Goal: Transaction & Acquisition: Purchase product/service

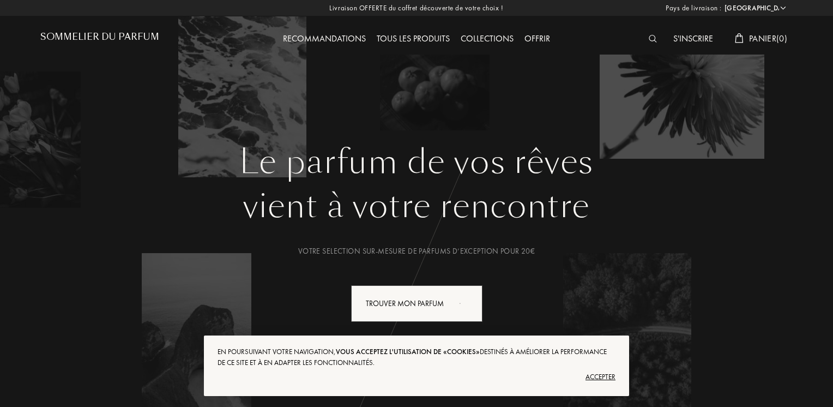
select select "FR"
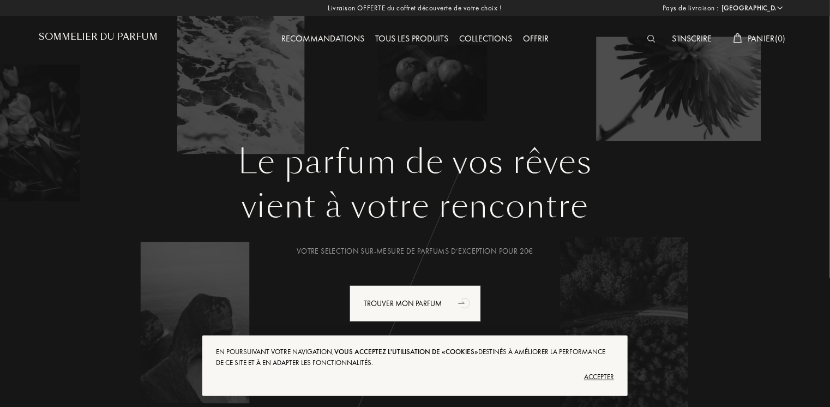
click at [406, 37] on div "Tous les produits" at bounding box center [412, 39] width 84 height 14
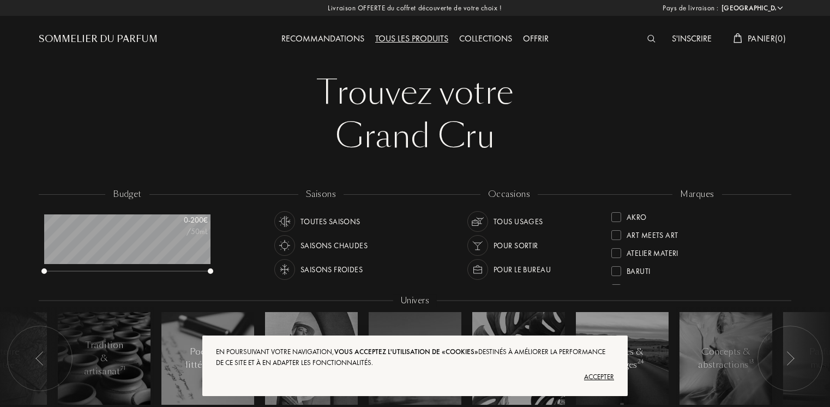
select select "FR"
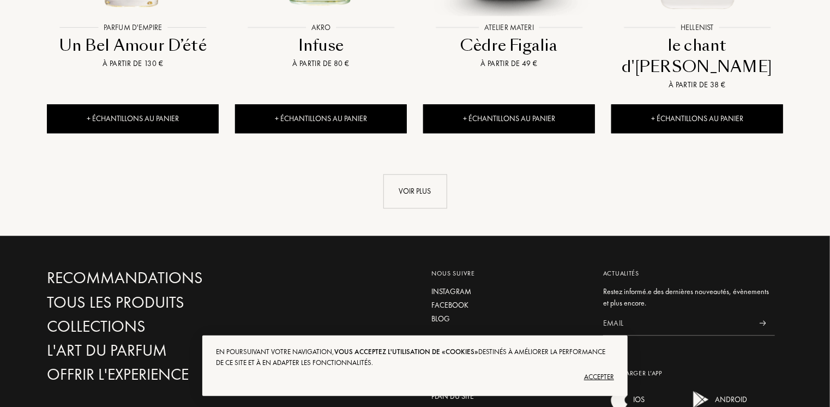
scroll to position [1272, 0]
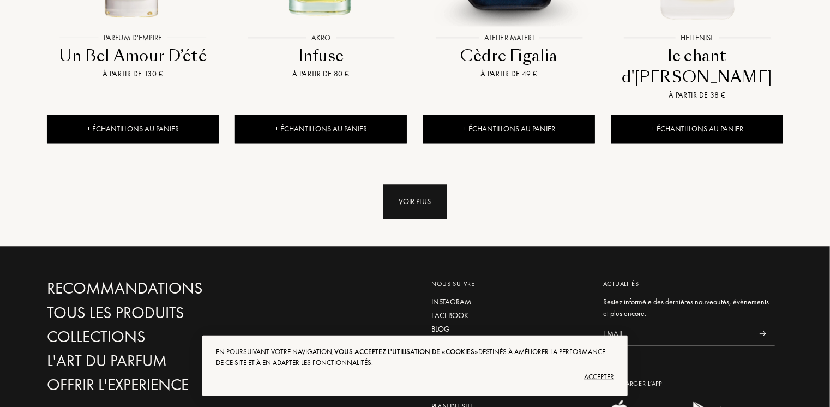
click at [430, 184] on div "Voir plus" at bounding box center [415, 201] width 64 height 34
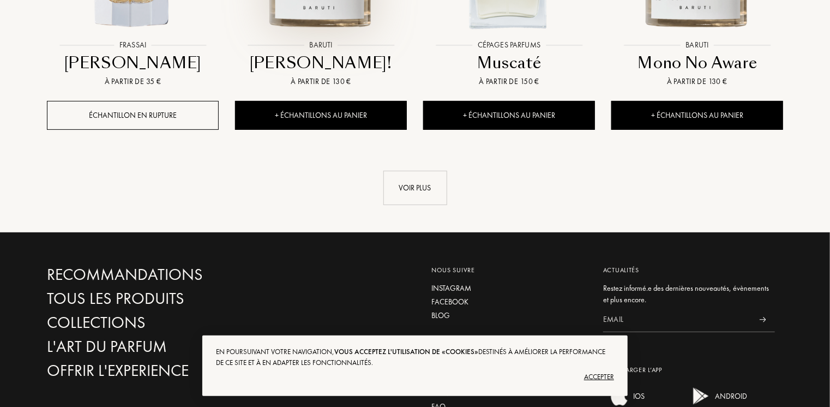
scroll to position [2199, 0]
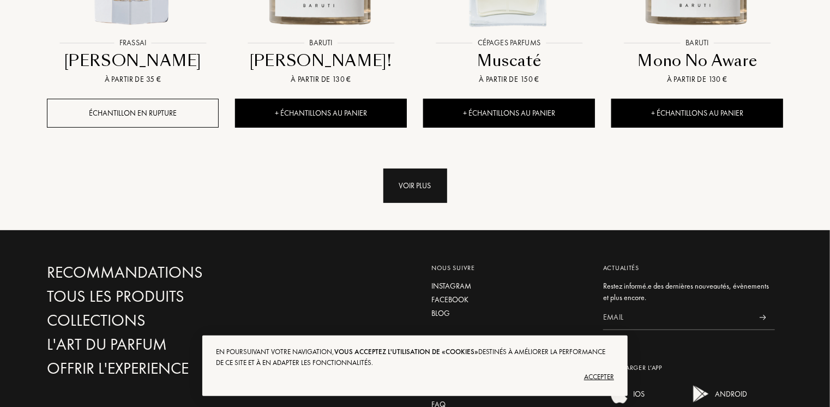
click at [416, 169] on div "Voir plus" at bounding box center [415, 186] width 64 height 34
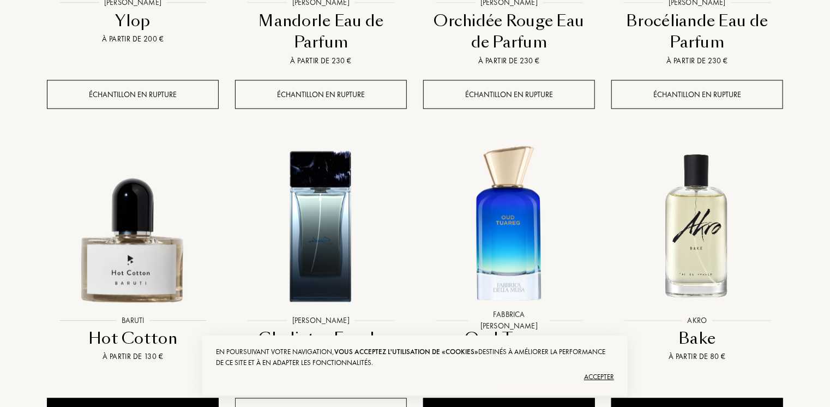
scroll to position [3126, 0]
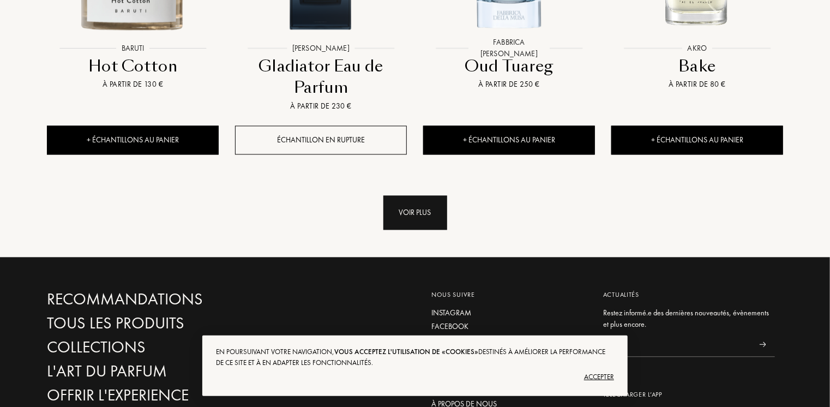
click at [415, 195] on div "Voir plus" at bounding box center [415, 212] width 64 height 34
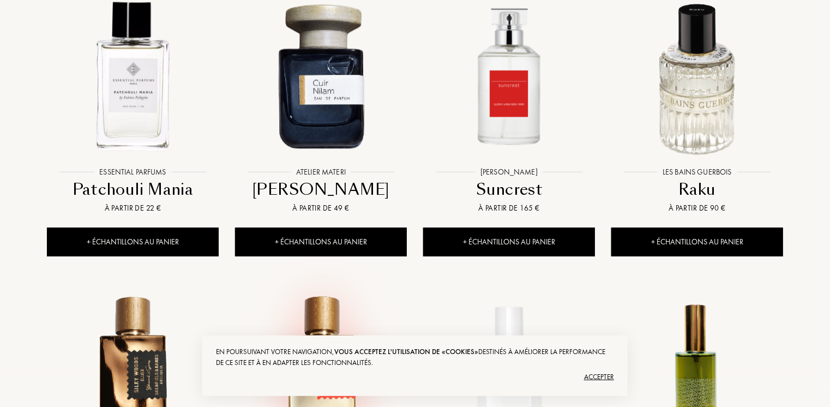
scroll to position [3889, 0]
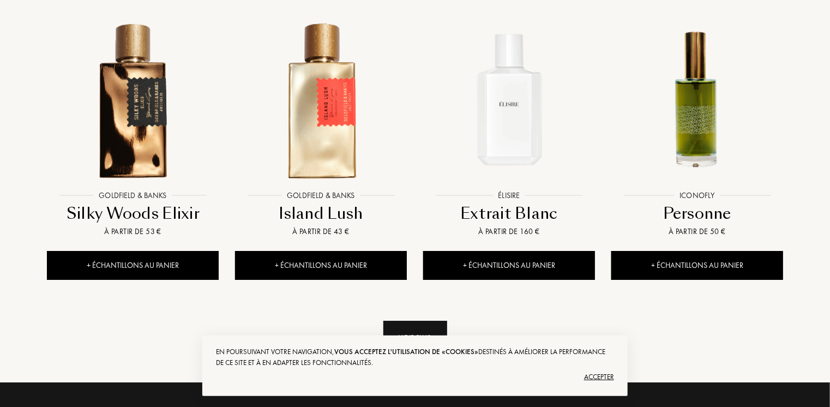
click at [409, 321] on div "Voir plus" at bounding box center [415, 338] width 64 height 34
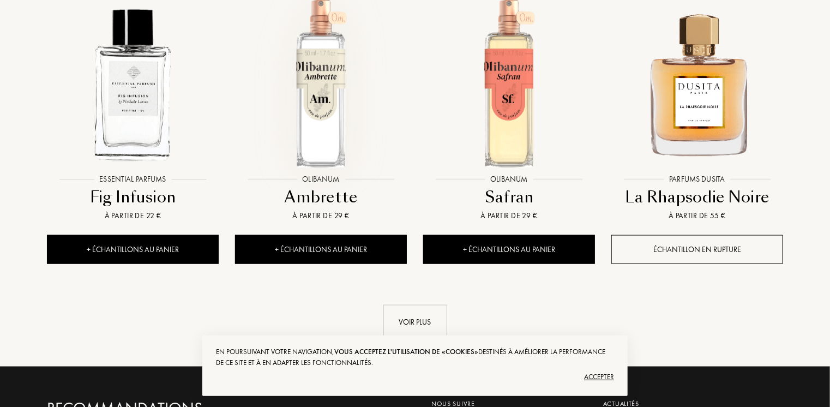
scroll to position [4980, 0]
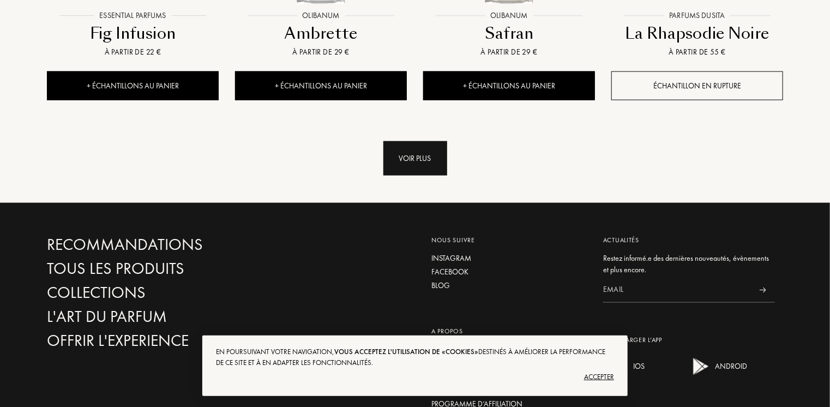
click at [408, 141] on div "Voir plus" at bounding box center [415, 158] width 64 height 34
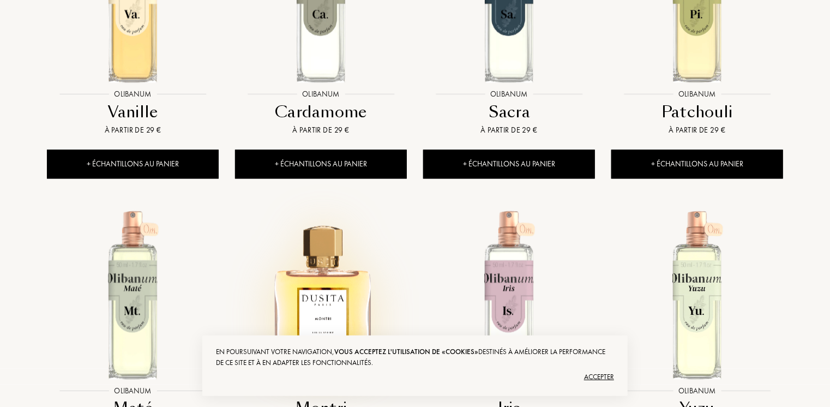
scroll to position [5253, 0]
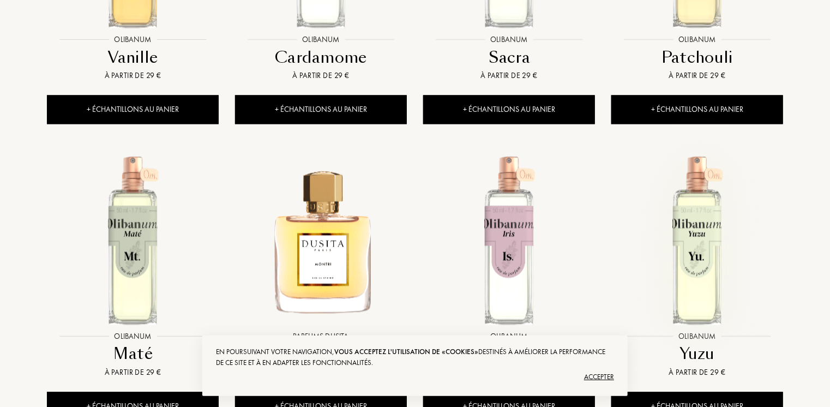
click at [695, 218] on img at bounding box center [697, 240] width 170 height 170
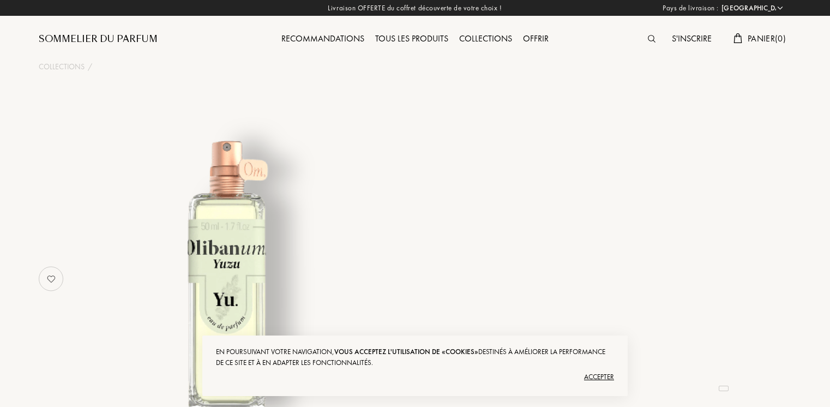
select select "FR"
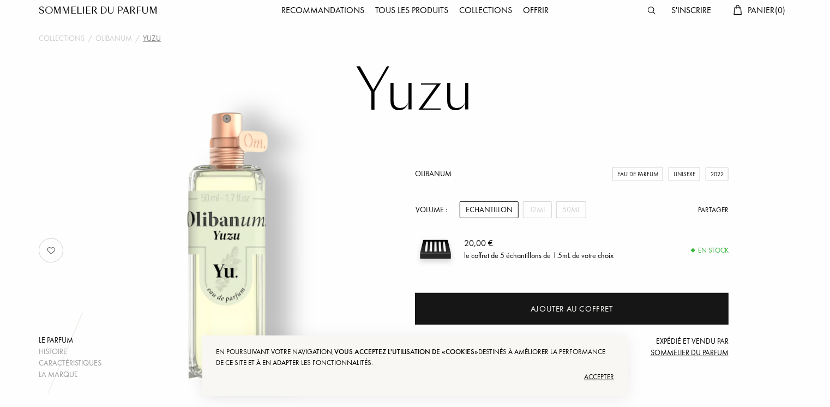
scroll to position [55, 0]
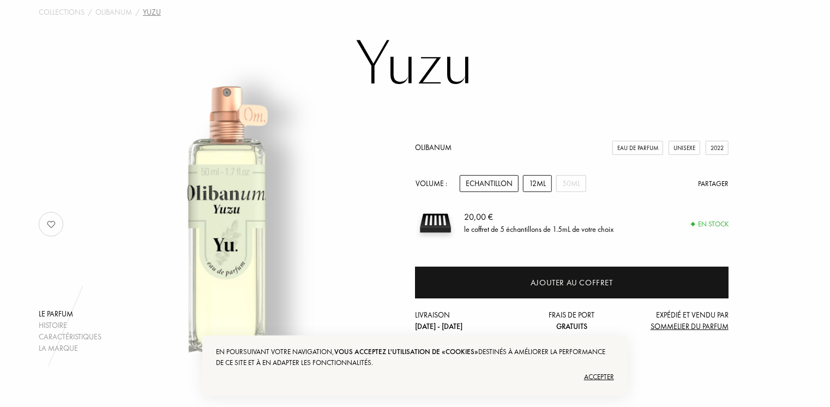
click at [540, 182] on div "12mL" at bounding box center [537, 183] width 29 height 17
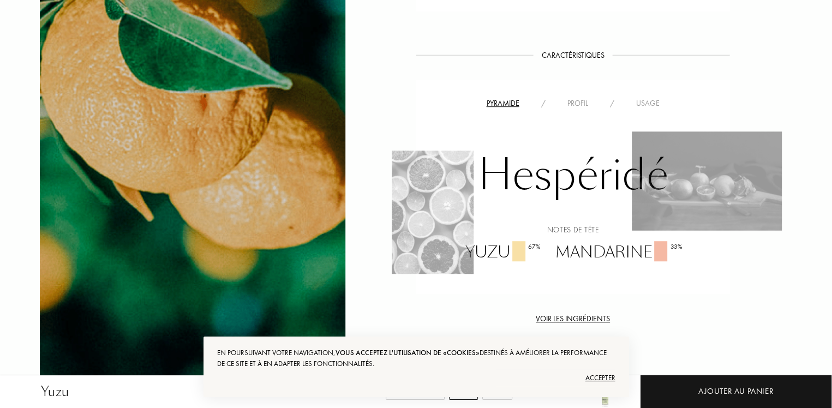
scroll to position [709, 0]
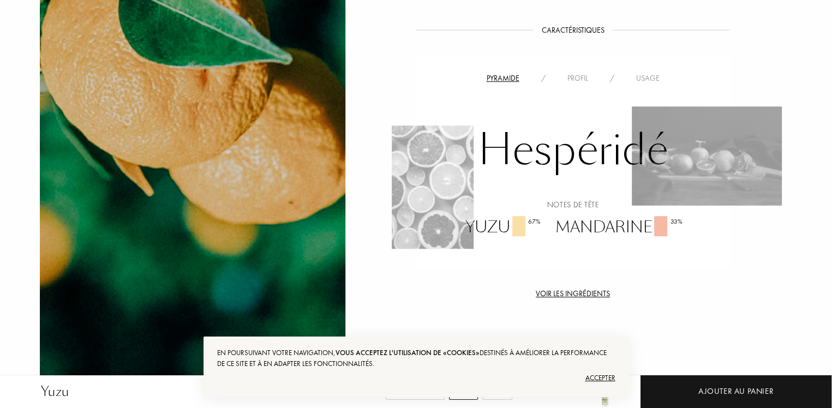
click at [507, 77] on div "Pyramide" at bounding box center [503, 78] width 55 height 11
click at [579, 78] on div "Profil" at bounding box center [577, 78] width 43 height 11
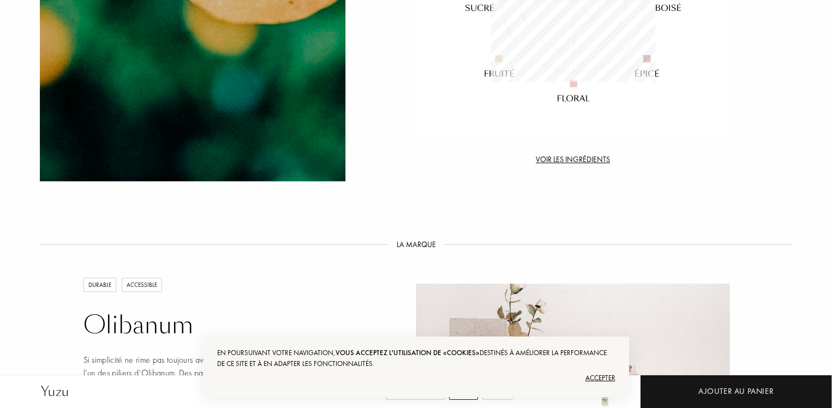
scroll to position [927, 0]
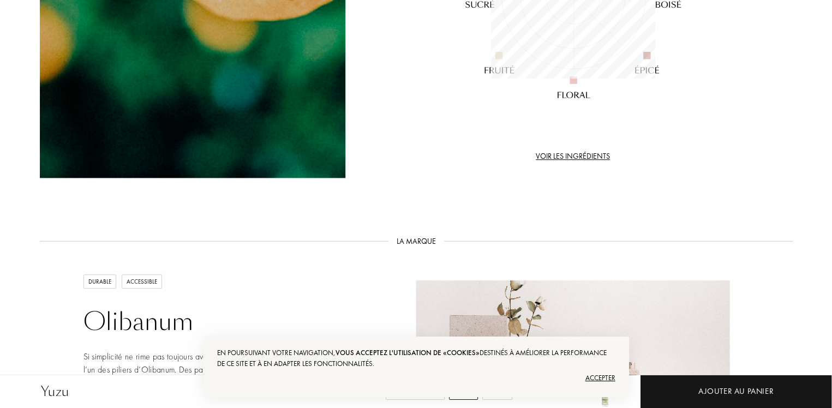
click at [586, 158] on div "Voir les ingrédients" at bounding box center [573, 156] width 314 height 11
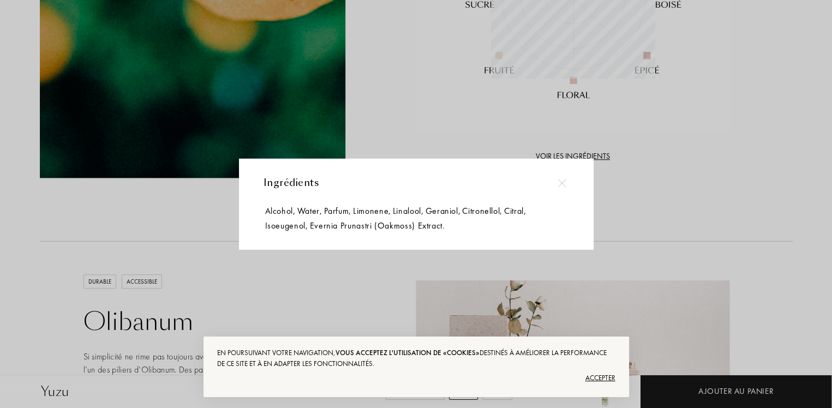
click at [560, 182] on img at bounding box center [562, 183] width 8 height 8
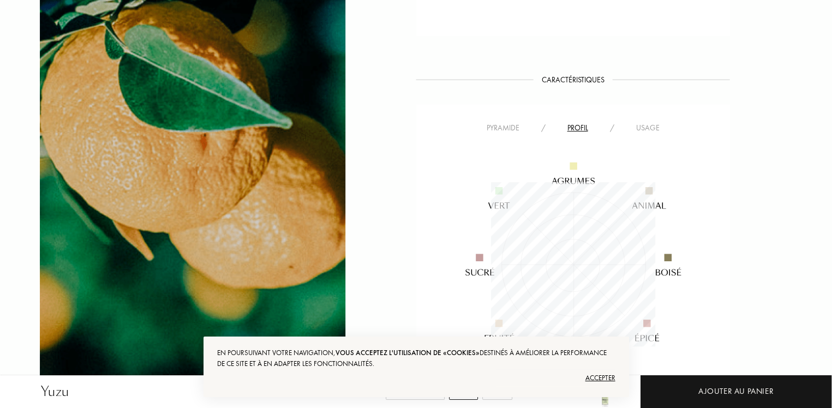
scroll to position [654, 0]
